Goal: Navigation & Orientation: Find specific page/section

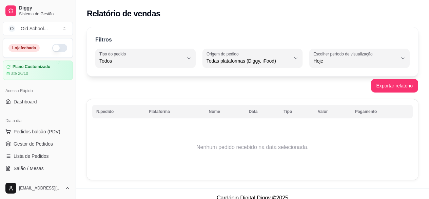
select select "ALL"
select select "0"
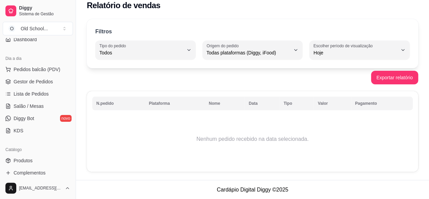
scroll to position [52, 0]
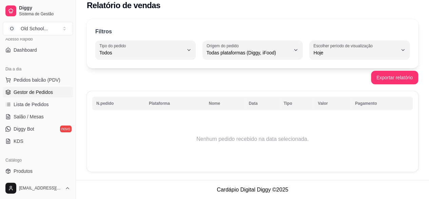
click at [34, 91] on span "Gestor de Pedidos" at bounding box center [33, 92] width 39 height 7
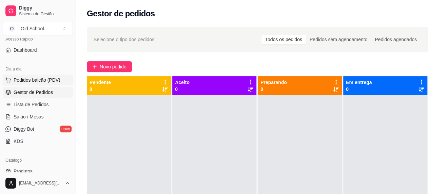
click at [26, 80] on span "Pedidos balcão (PDV)" at bounding box center [37, 79] width 47 height 7
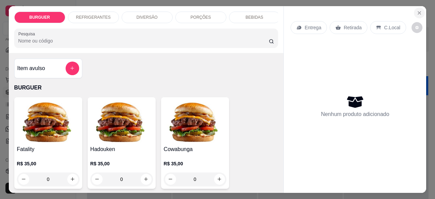
click at [416, 10] on icon "Close" at bounding box center [418, 12] width 5 height 5
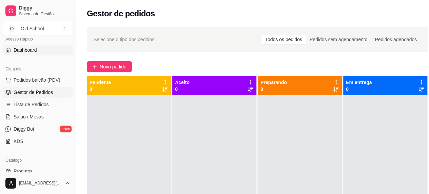
click at [22, 49] on span "Dashboard" at bounding box center [25, 50] width 23 height 7
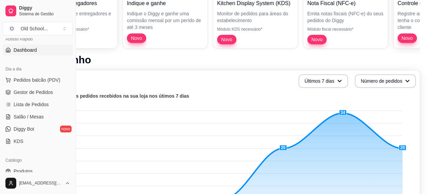
scroll to position [136, 60]
